Goal: Use online tool/utility: Use online tool/utility

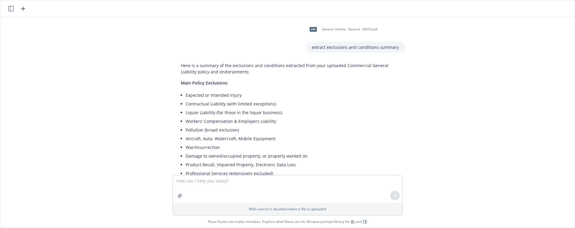
scroll to position [2563, 0]
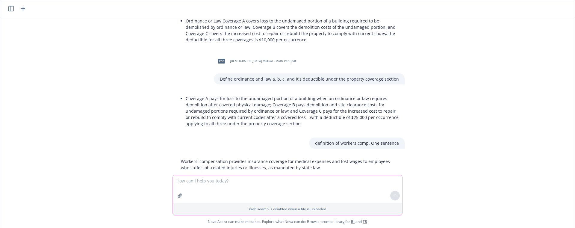
click at [180, 194] on icon "button" at bounding box center [180, 195] width 5 height 5
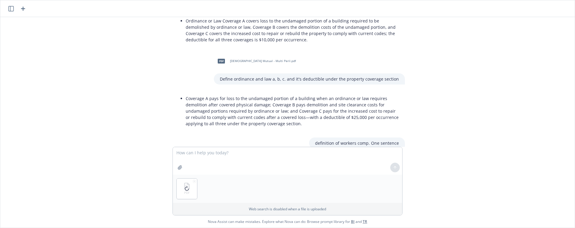
click at [201, 181] on div "PDF" at bounding box center [288, 189] width 230 height 28
click at [215, 151] on textarea at bounding box center [288, 161] width 230 height 28
type textarea "extract the premiums"
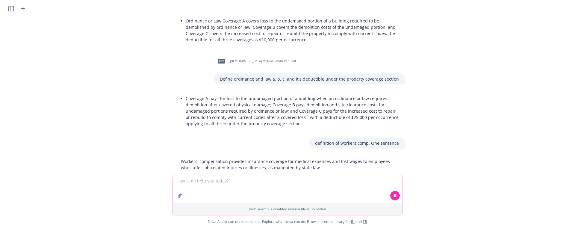
scroll to position [2611, 0]
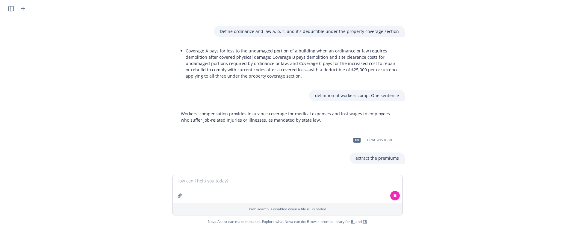
click at [486, 117] on div "pdf General Liability - Skyward - [DATE].pdf extract exclusions and conditions …" at bounding box center [288, 96] width 570 height 158
click at [487, 117] on div "pdf General Liability - Skyward - [DATE].pdf extract exclusions and conditions …" at bounding box center [288, 96] width 570 height 158
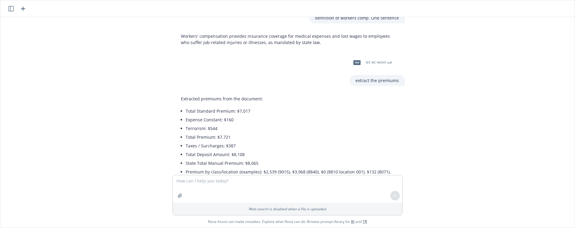
scroll to position [2764, 0]
